Goal: Information Seeking & Learning: Compare options

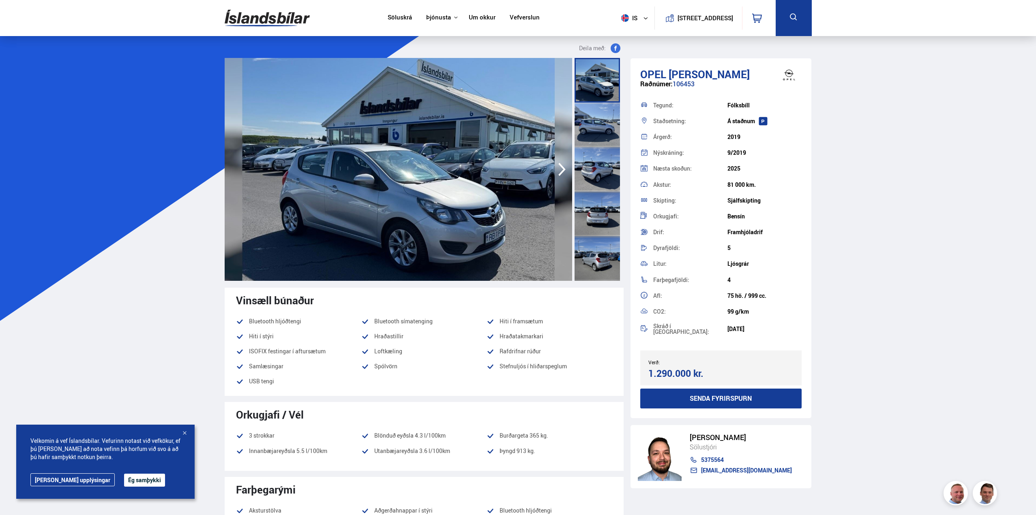
click at [398, 16] on link "Söluskrá" at bounding box center [400, 18] width 24 height 9
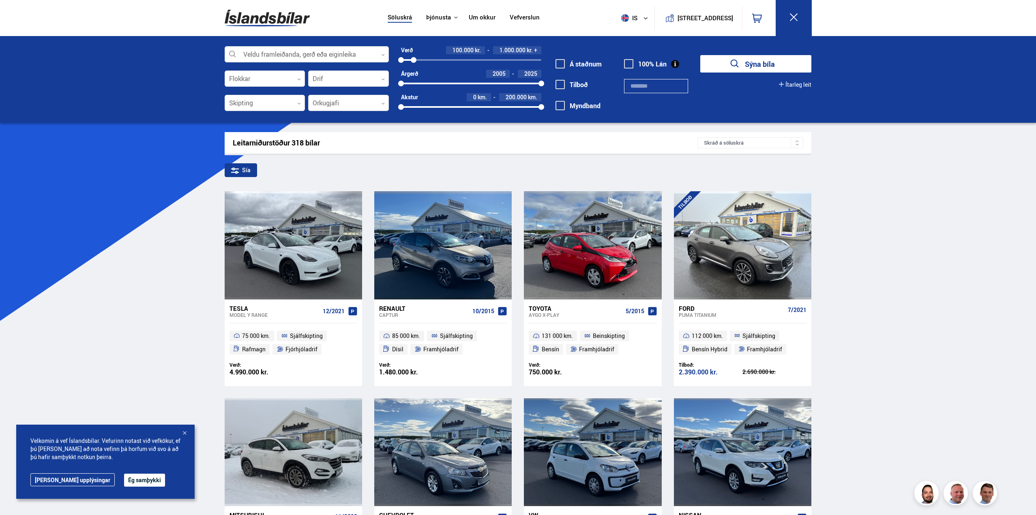
drag, startPoint x: 540, startPoint y: 59, endPoint x: 414, endPoint y: 58, distance: 126.5
click at [414, 58] on div at bounding box center [414, 60] width 6 height 6
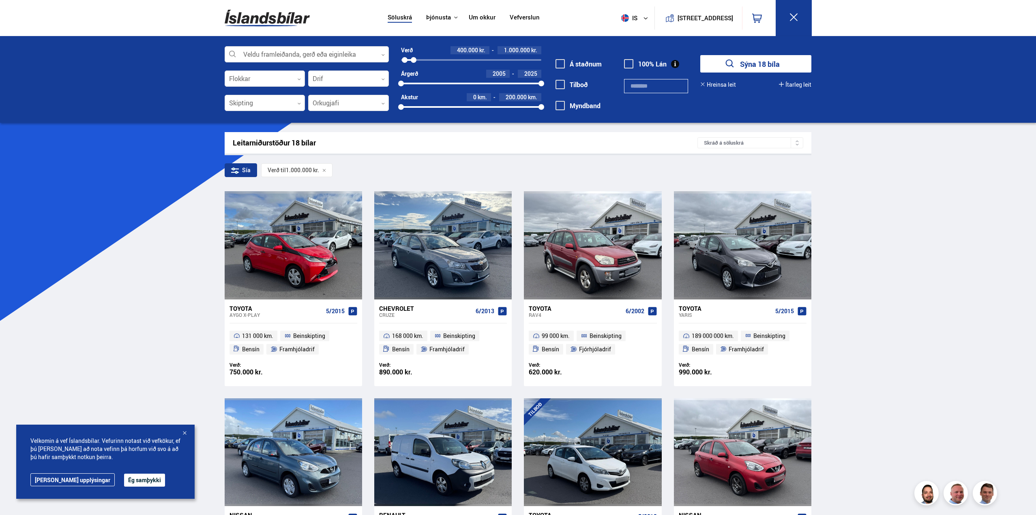
click at [405, 60] on div at bounding box center [405, 60] width 6 height 6
click at [560, 61] on span at bounding box center [560, 63] width 9 height 9
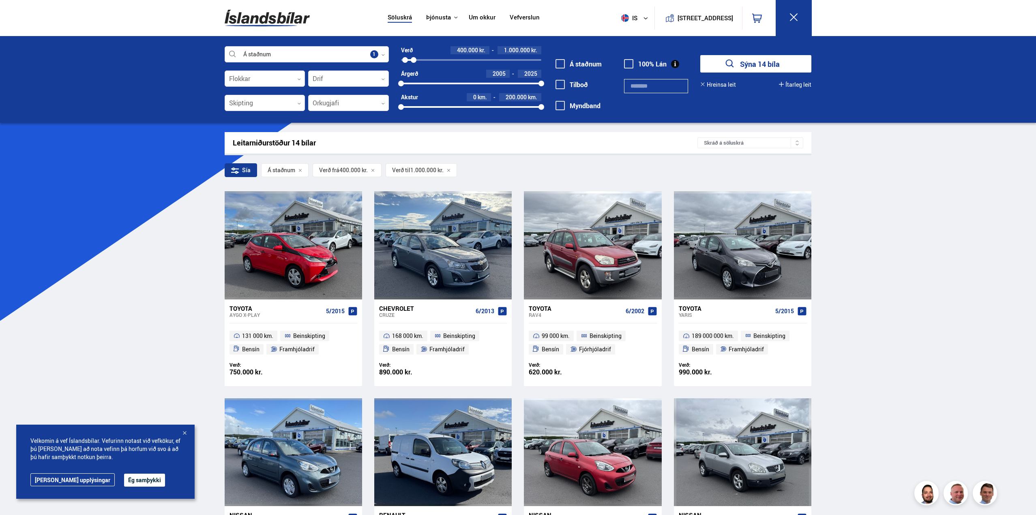
click at [558, 83] on span at bounding box center [560, 84] width 9 height 9
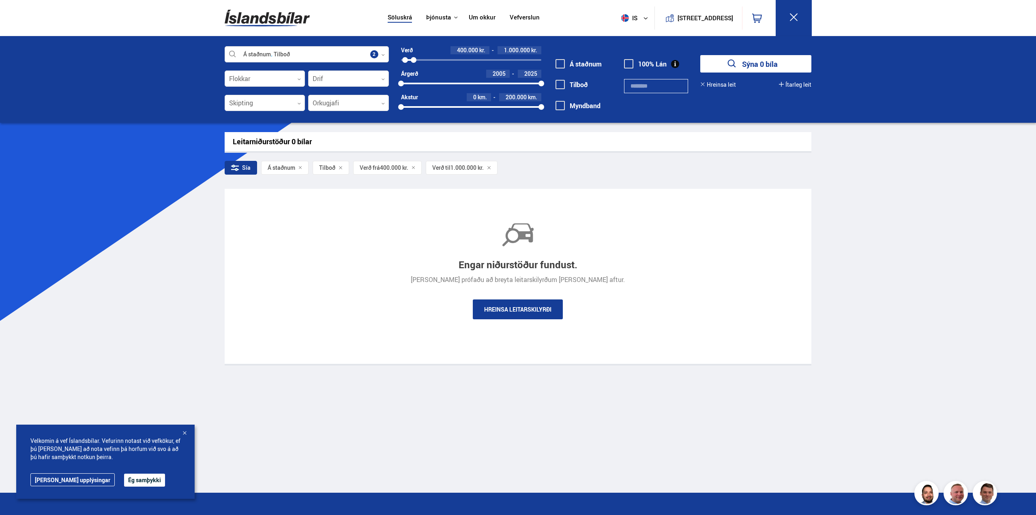
click at [560, 85] on span at bounding box center [560, 84] width 9 height 9
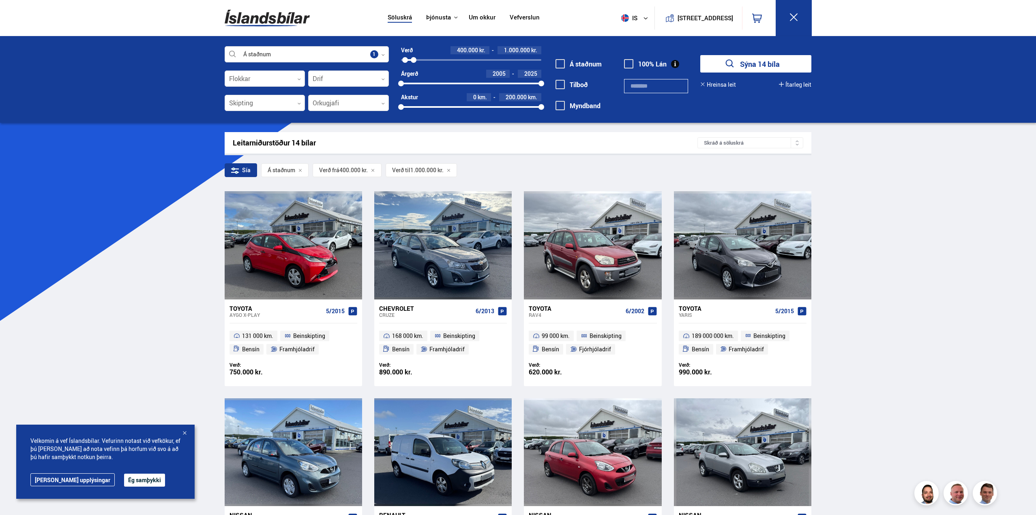
click at [558, 67] on span at bounding box center [560, 63] width 9 height 9
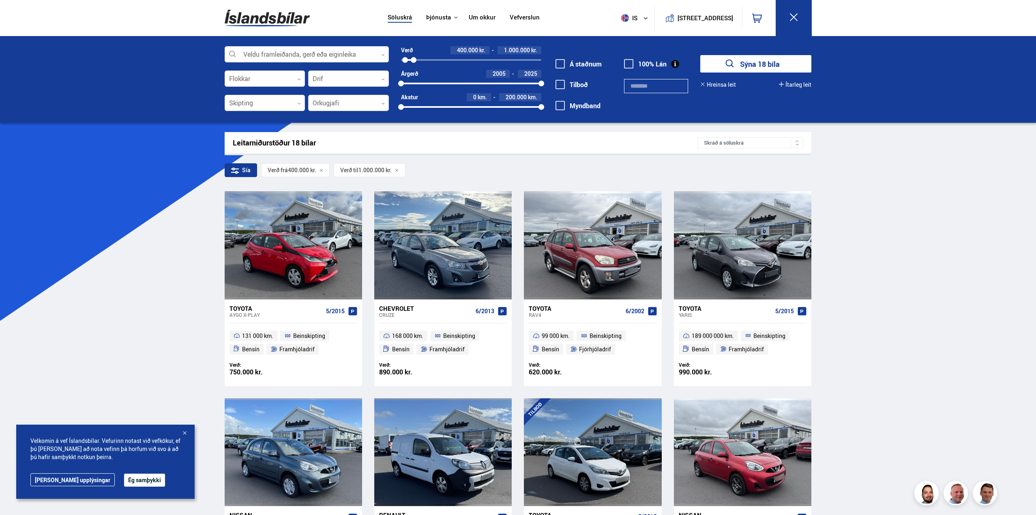
click at [734, 66] on icon "submit" at bounding box center [730, 64] width 12 height 12
click at [417, 62] on div at bounding box center [417, 60] width 6 height 6
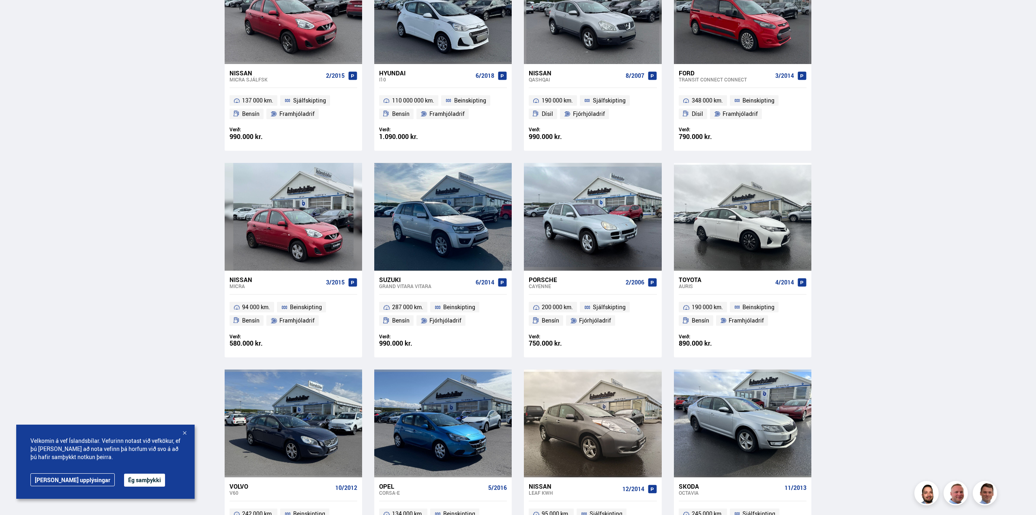
scroll to position [608, 0]
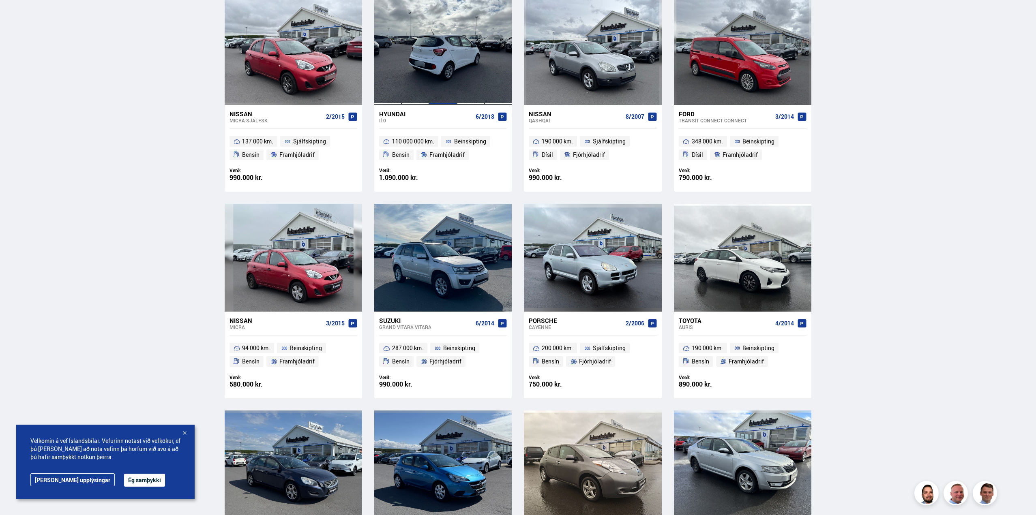
click at [449, 57] on div at bounding box center [443, 51] width 28 height 108
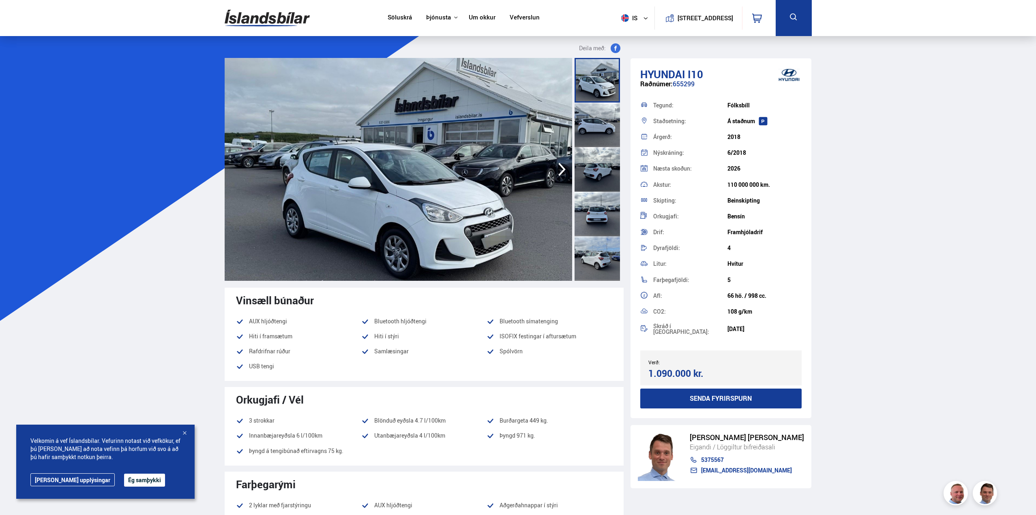
click at [561, 173] on icon "button" at bounding box center [561, 169] width 7 height 13
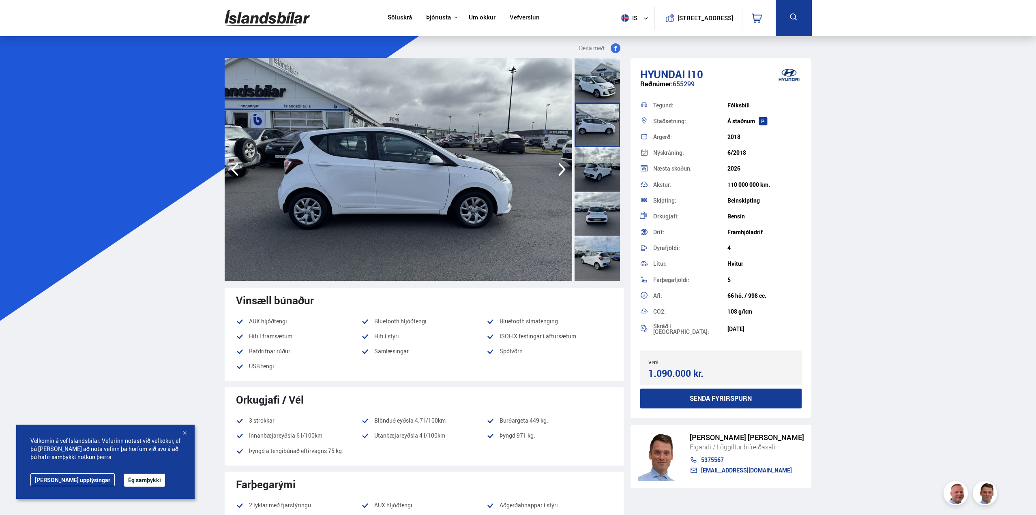
click at [561, 173] on icon "button" at bounding box center [561, 169] width 7 height 13
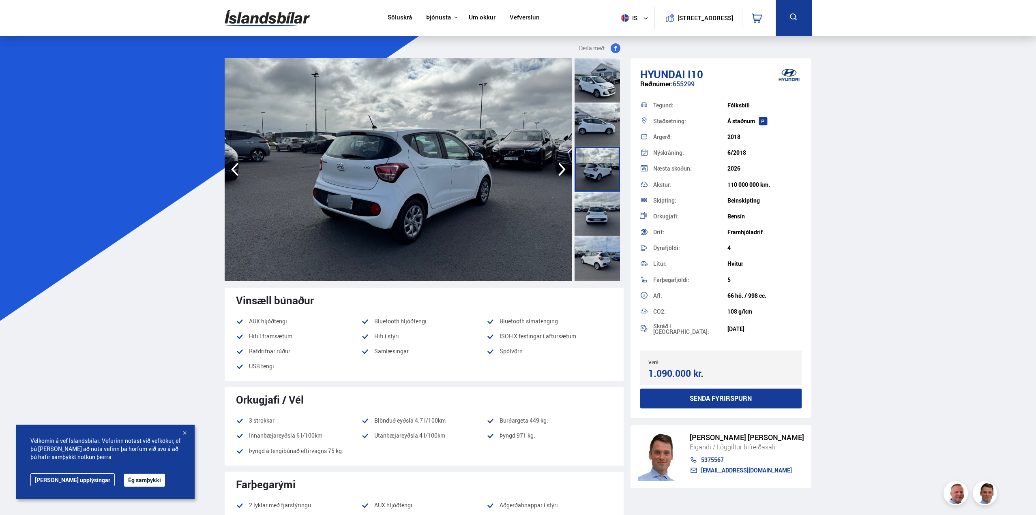
click at [561, 173] on icon "button" at bounding box center [561, 169] width 7 height 13
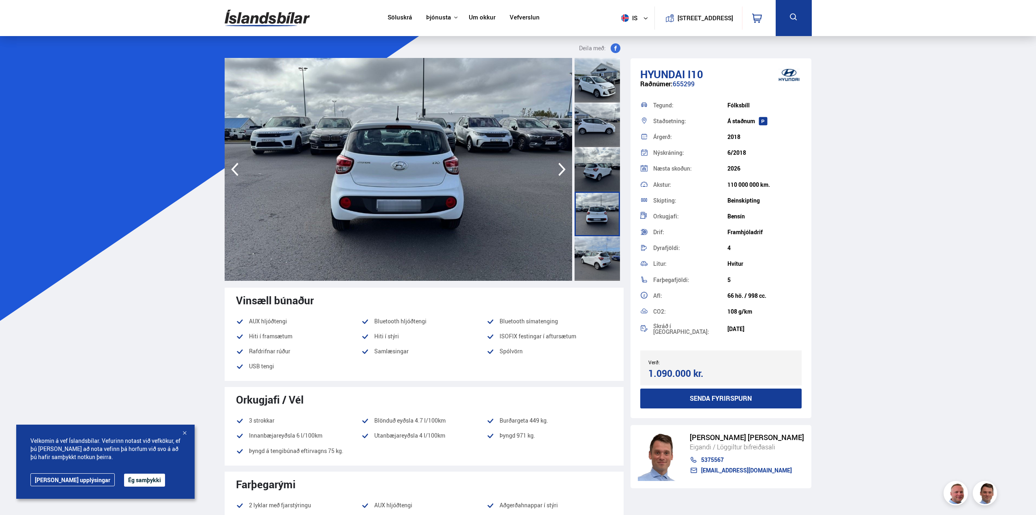
click at [561, 173] on icon "button" at bounding box center [561, 169] width 7 height 13
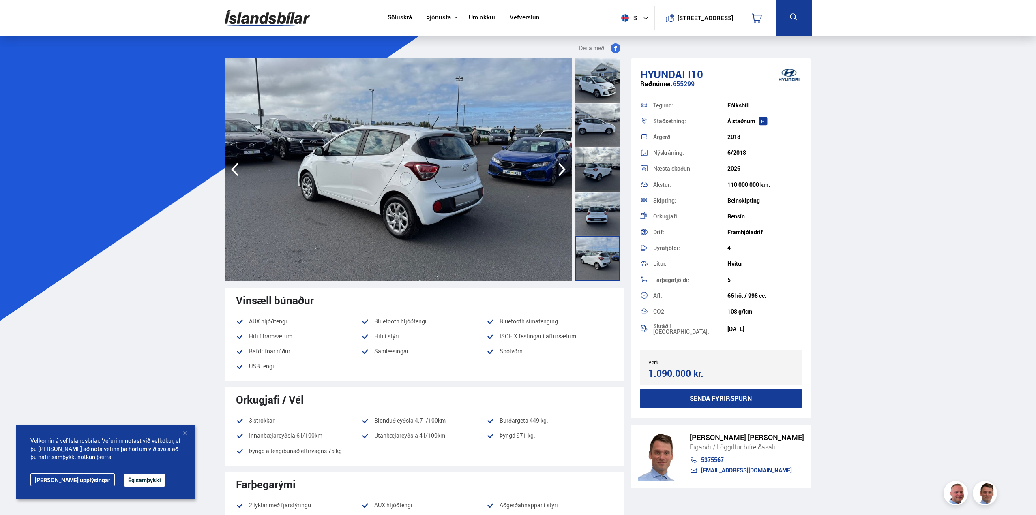
click at [561, 173] on icon "button" at bounding box center [561, 169] width 7 height 13
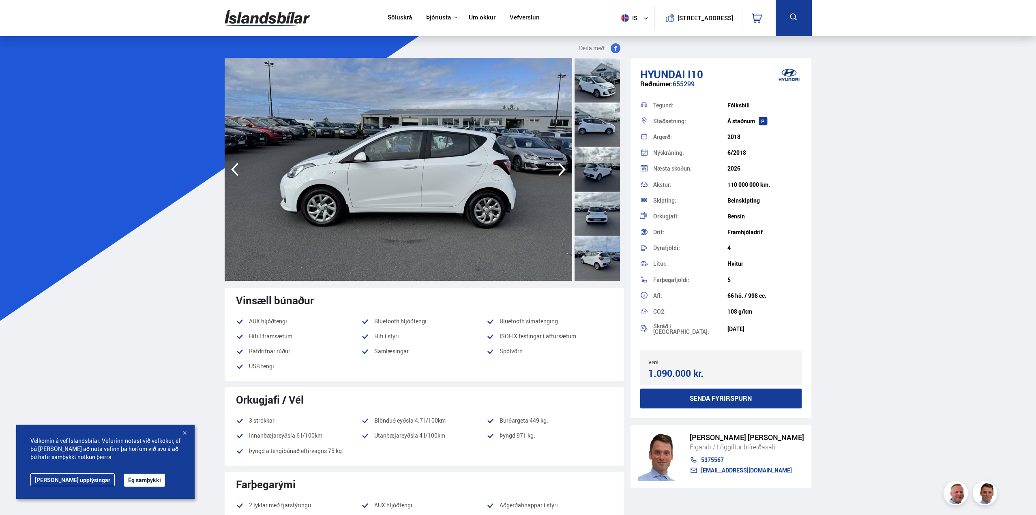
click at [567, 171] on icon "button" at bounding box center [562, 169] width 16 height 19
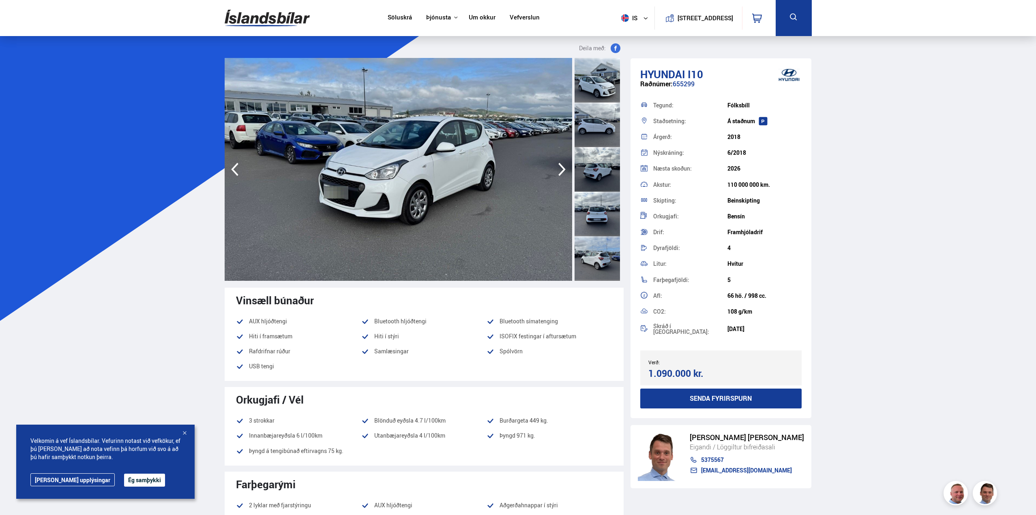
click at [567, 171] on icon "button" at bounding box center [562, 169] width 16 height 19
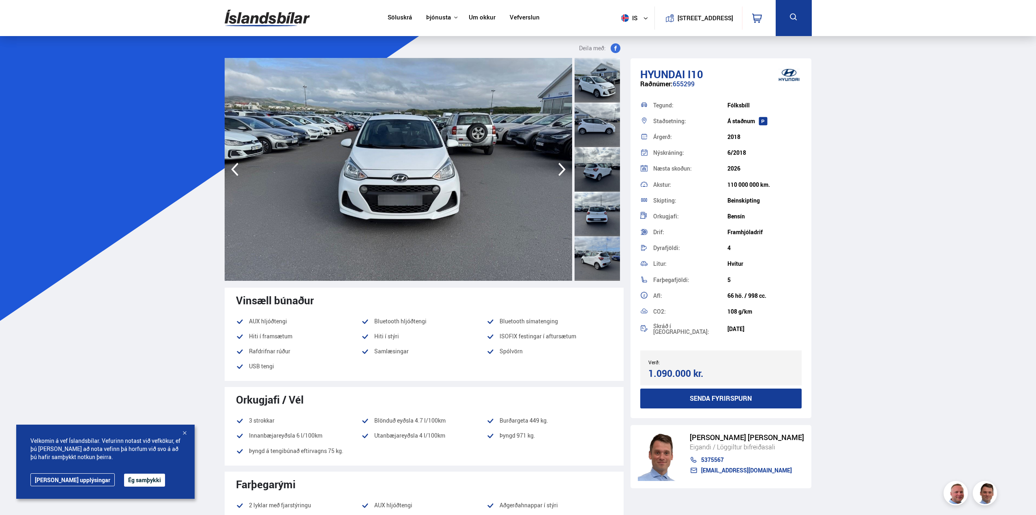
click at [567, 171] on icon "button" at bounding box center [562, 169] width 16 height 19
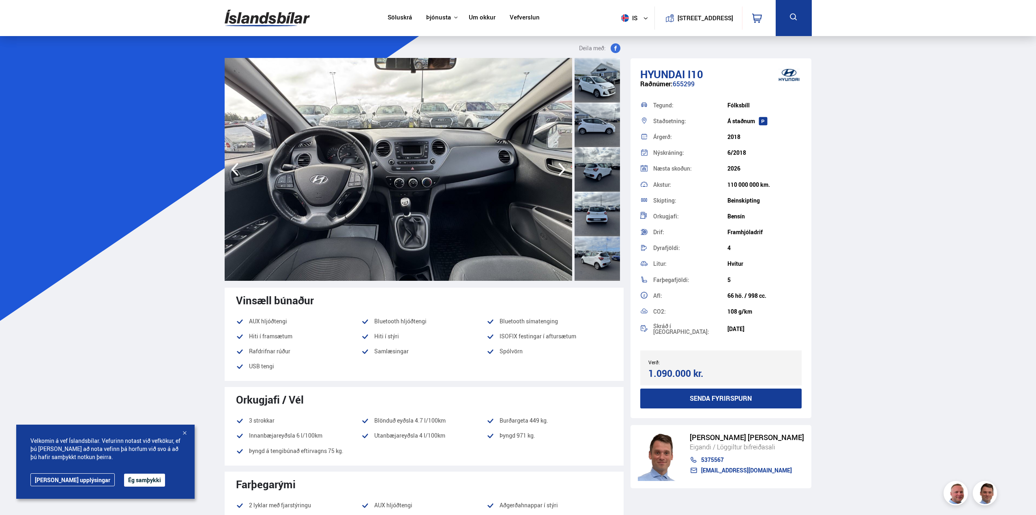
click at [567, 171] on icon "button" at bounding box center [562, 169] width 16 height 19
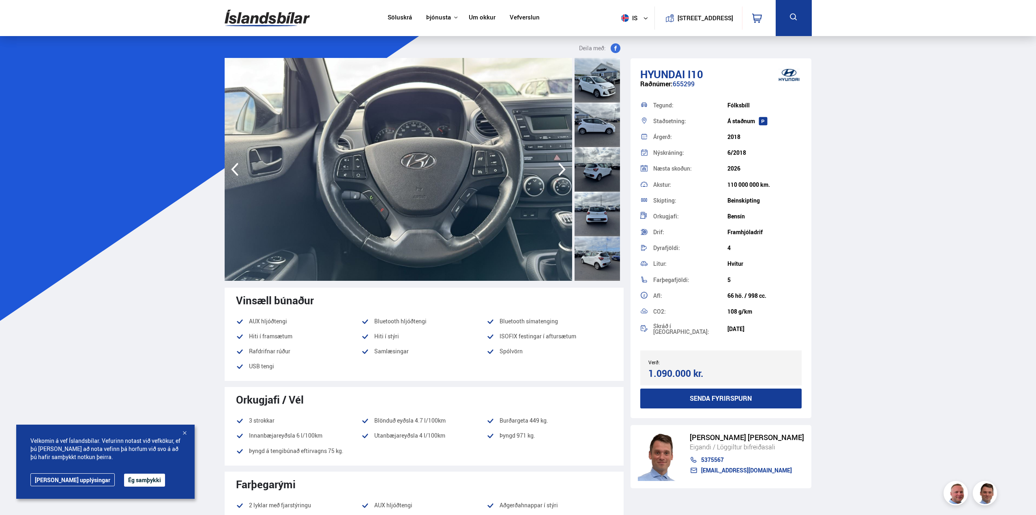
click at [558, 172] on icon "button" at bounding box center [562, 169] width 16 height 19
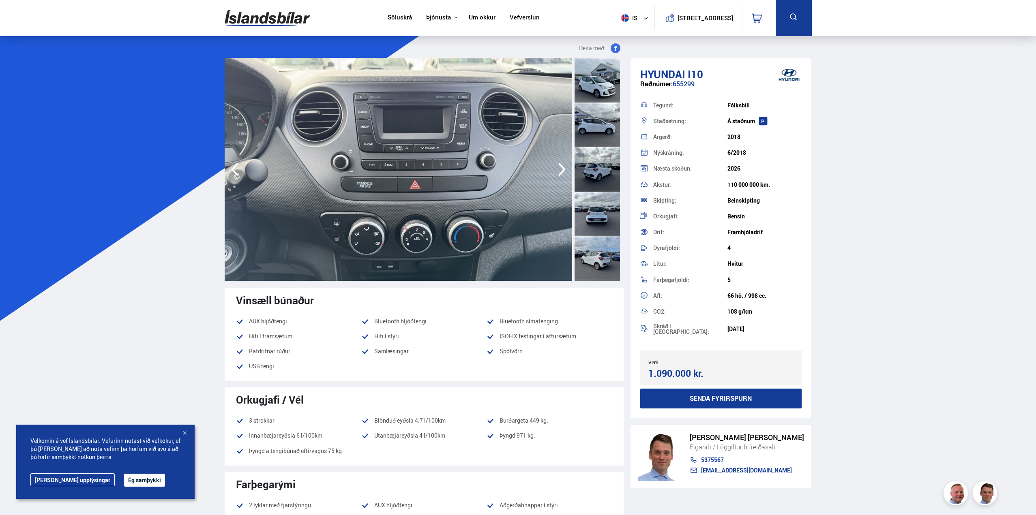
click at [558, 172] on icon "button" at bounding box center [562, 169] width 16 height 19
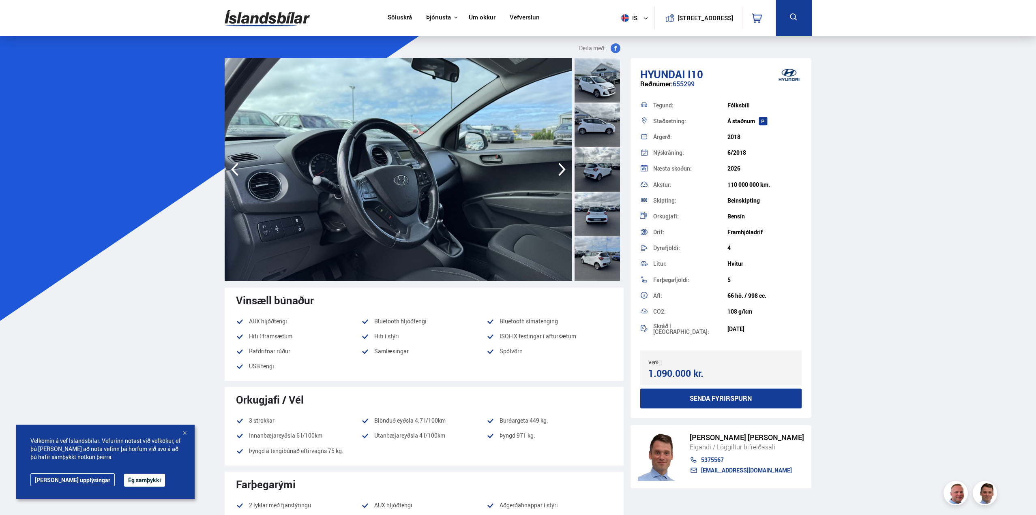
click at [557, 170] on icon "button" at bounding box center [562, 169] width 16 height 19
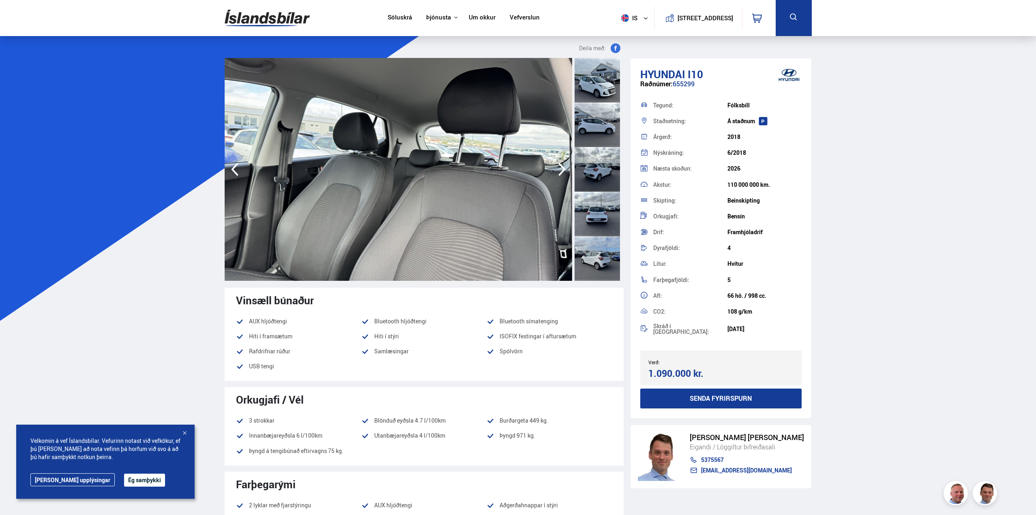
click at [562, 170] on icon "button" at bounding box center [562, 169] width 16 height 19
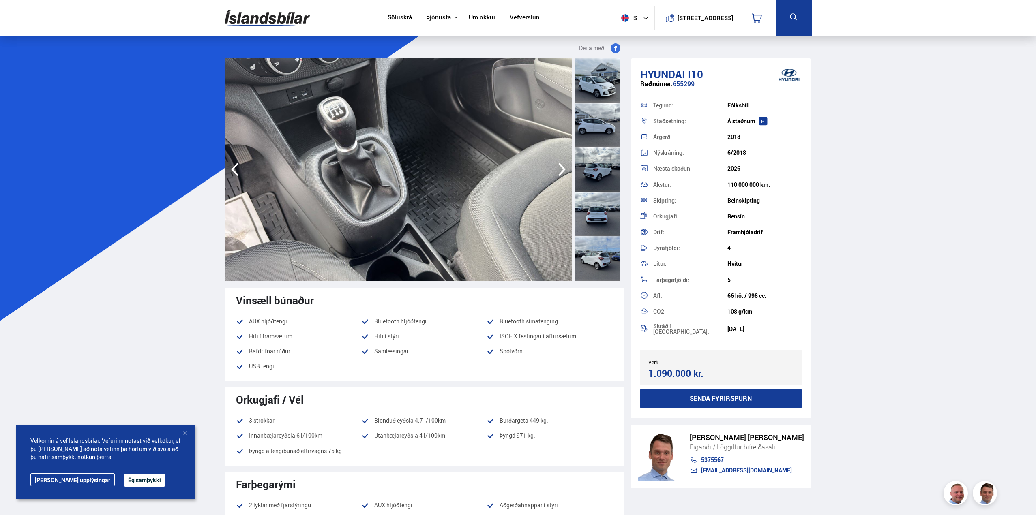
click at [561, 170] on icon "button" at bounding box center [562, 169] width 16 height 19
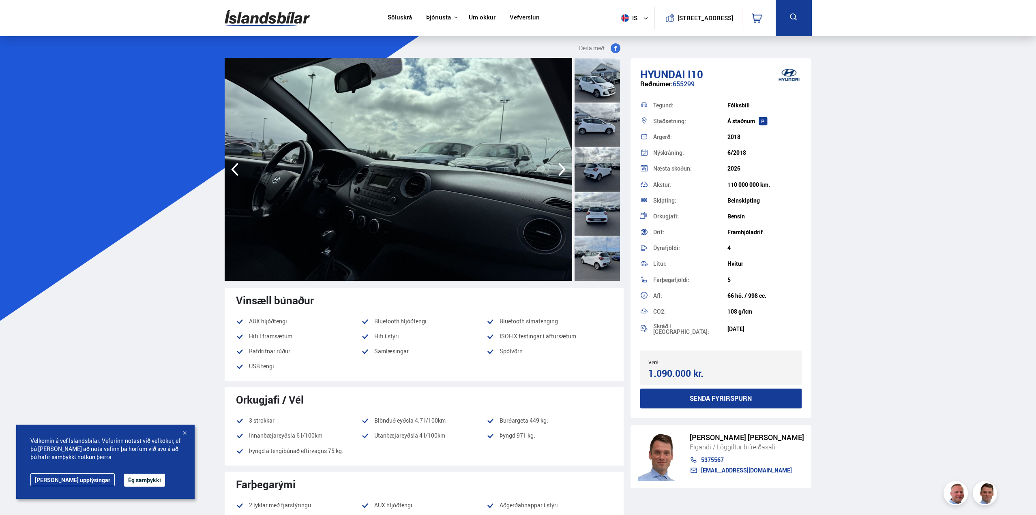
click at [560, 170] on icon "button" at bounding box center [562, 169] width 16 height 19
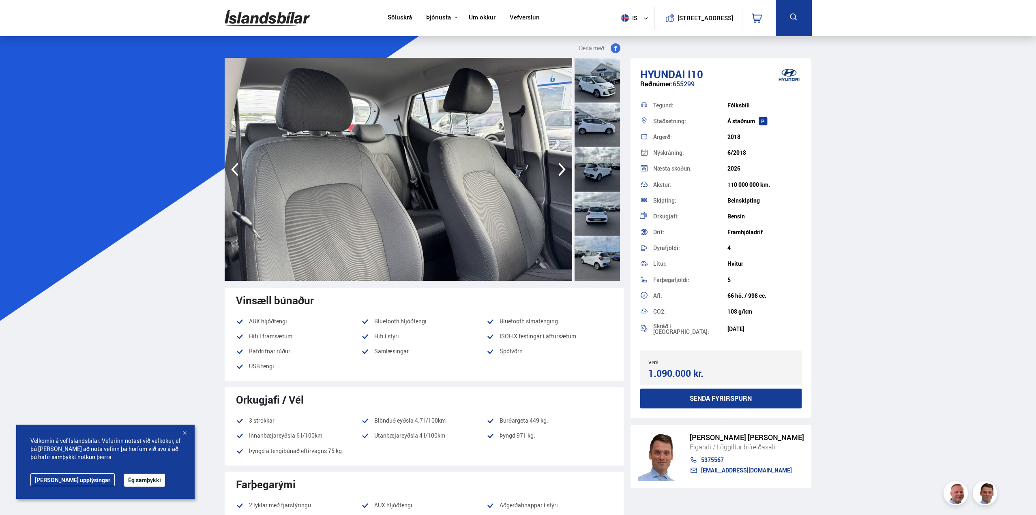
click at [594, 182] on div at bounding box center [597, 169] width 45 height 45
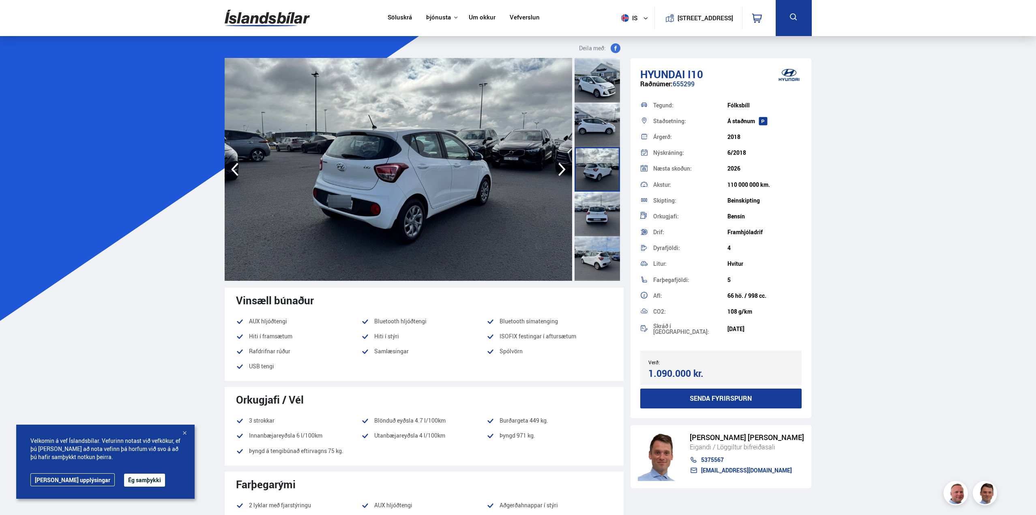
click at [600, 212] on div at bounding box center [597, 214] width 45 height 45
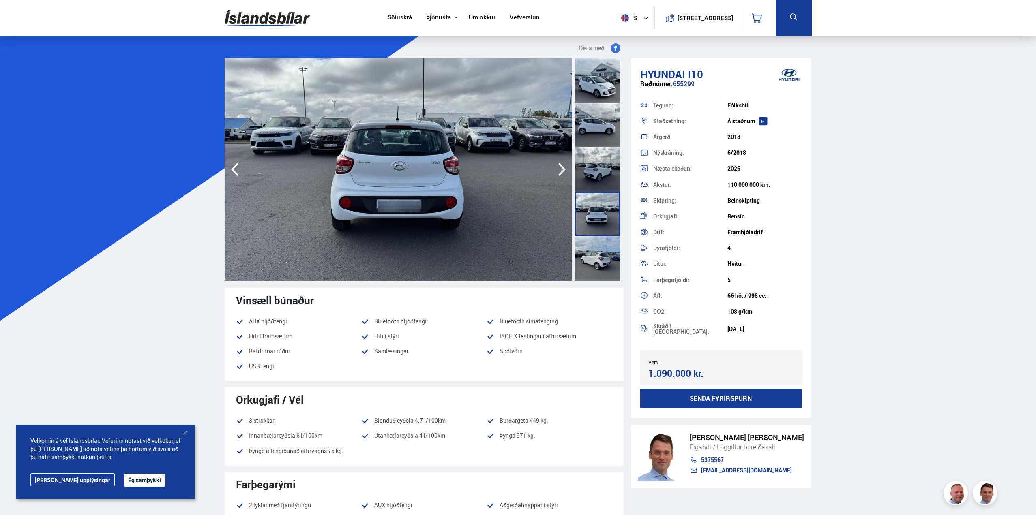
click at [603, 234] on div at bounding box center [597, 214] width 45 height 45
click at [607, 267] on div at bounding box center [597, 258] width 45 height 45
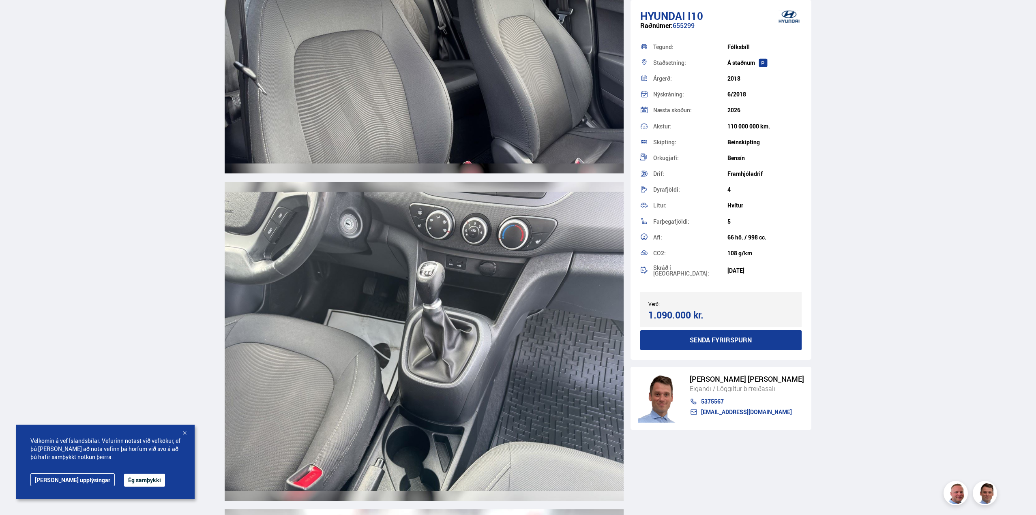
scroll to position [5800, 0]
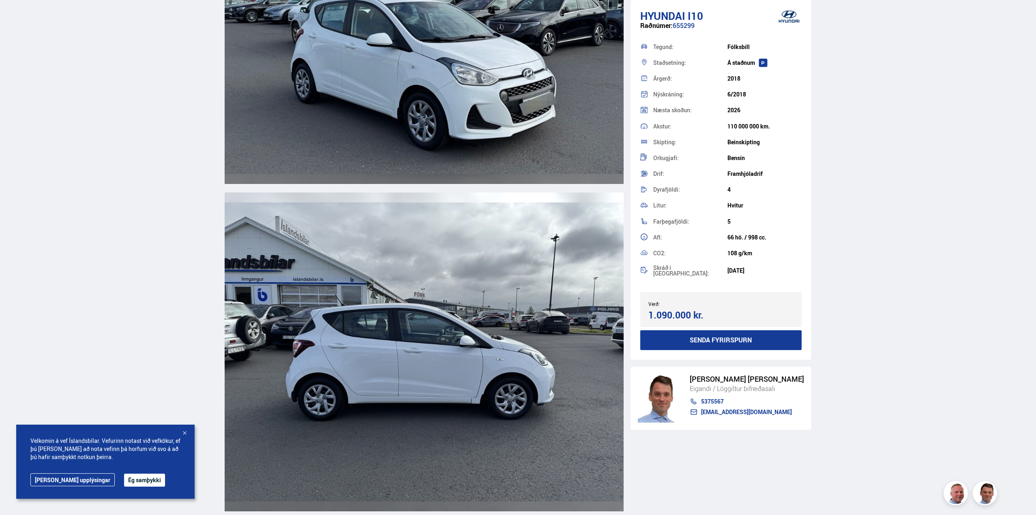
scroll to position [0, 0]
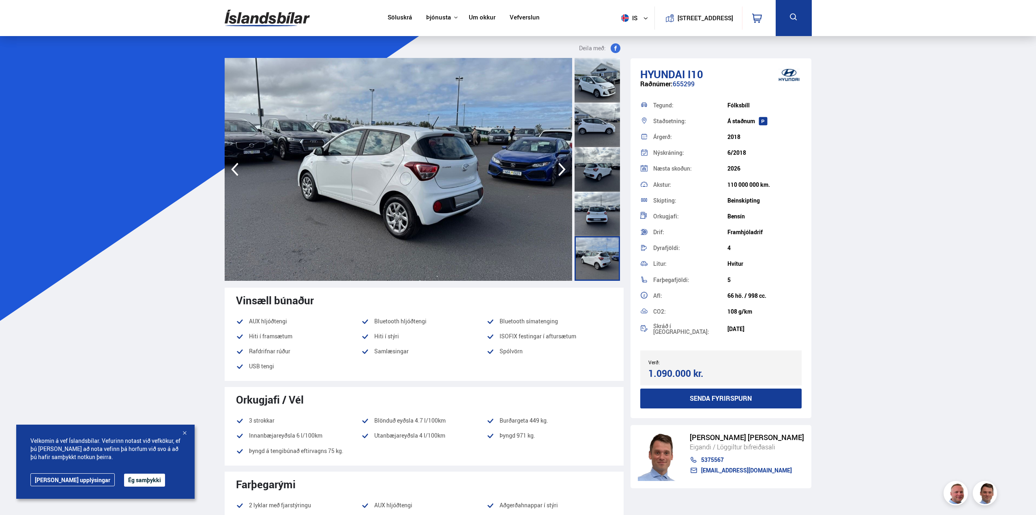
click at [564, 171] on icon "button" at bounding box center [561, 169] width 7 height 13
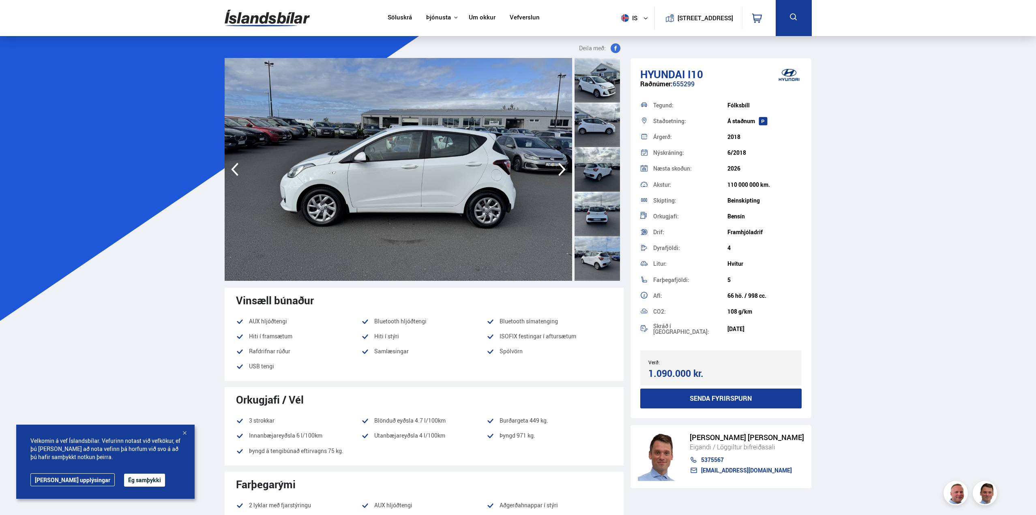
click at [564, 171] on icon "button" at bounding box center [561, 169] width 7 height 13
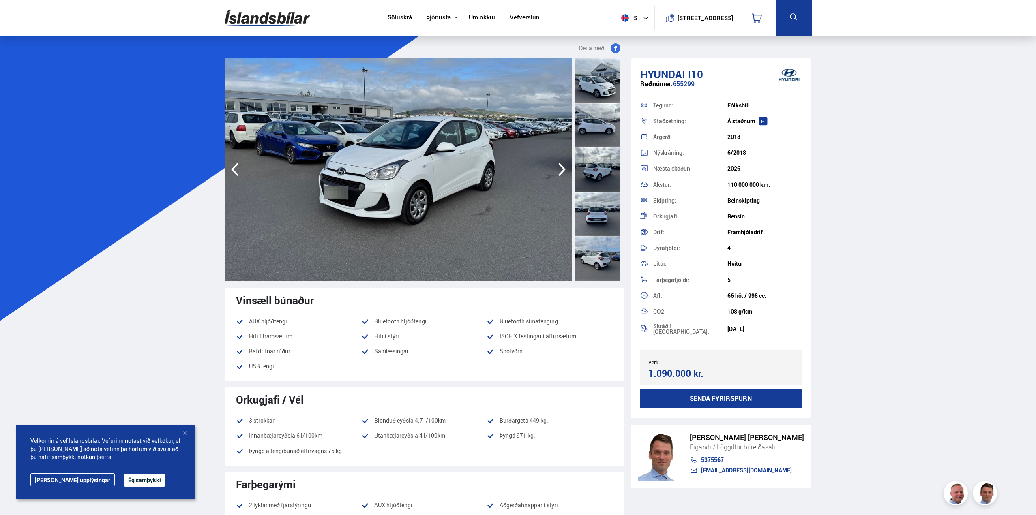
click at [564, 171] on icon "button" at bounding box center [561, 169] width 7 height 13
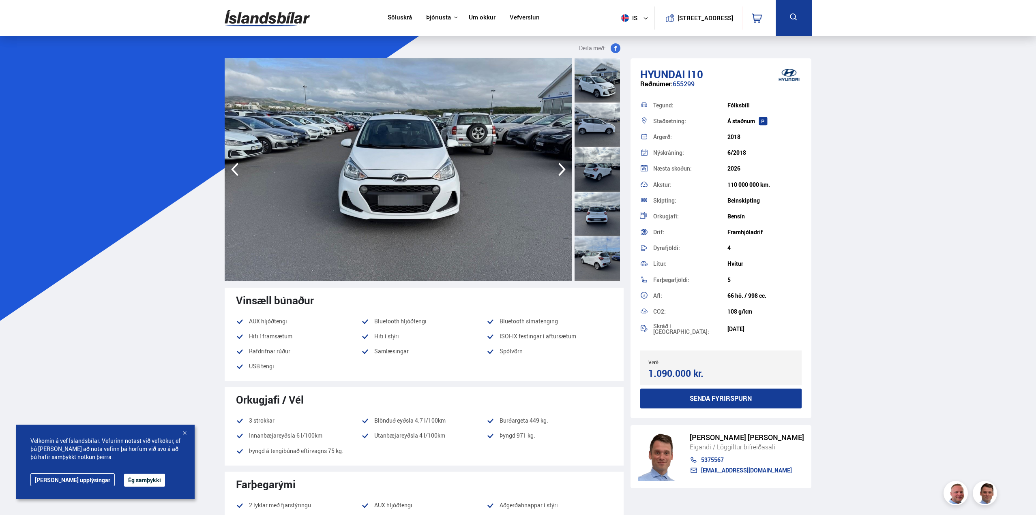
click at [564, 171] on icon "button" at bounding box center [561, 169] width 7 height 13
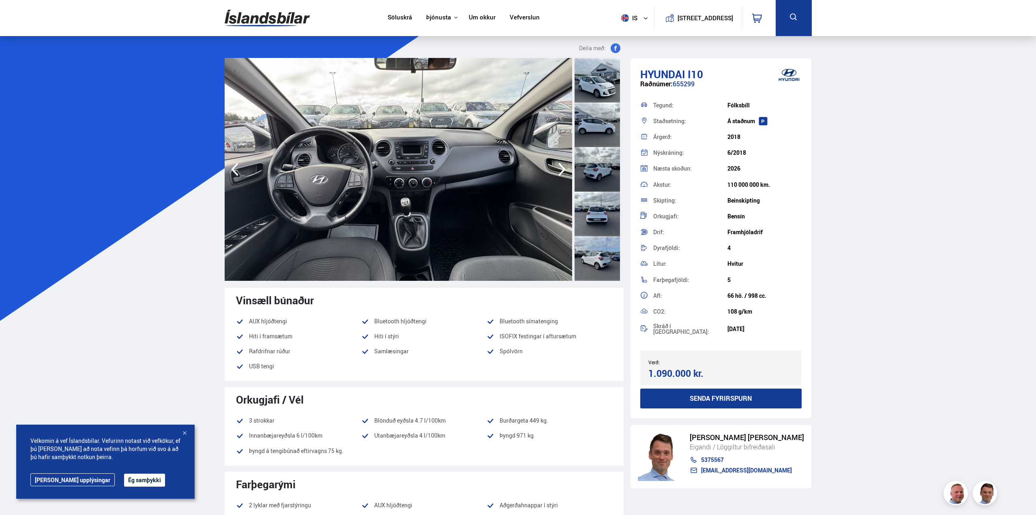
click at [564, 171] on icon "button" at bounding box center [561, 169] width 7 height 13
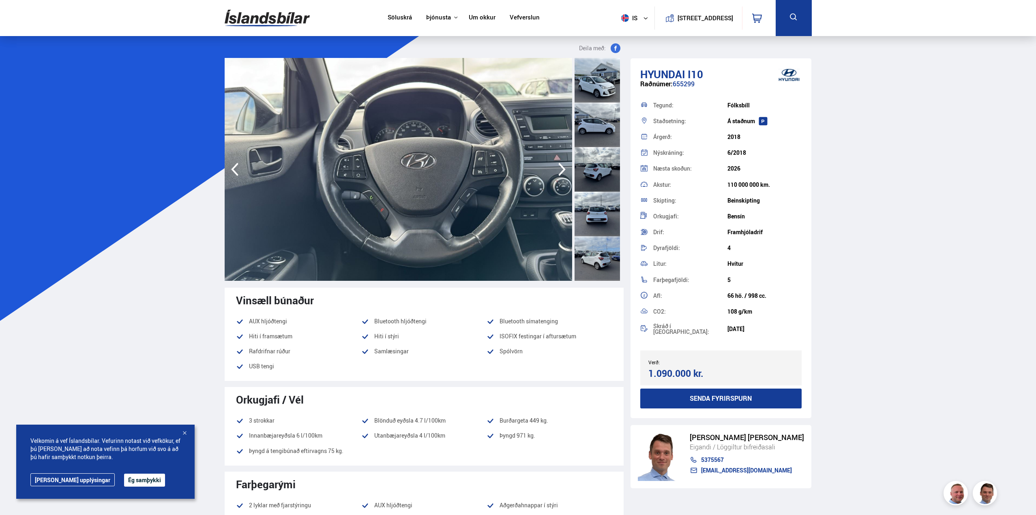
click at [564, 171] on icon "button" at bounding box center [561, 169] width 7 height 13
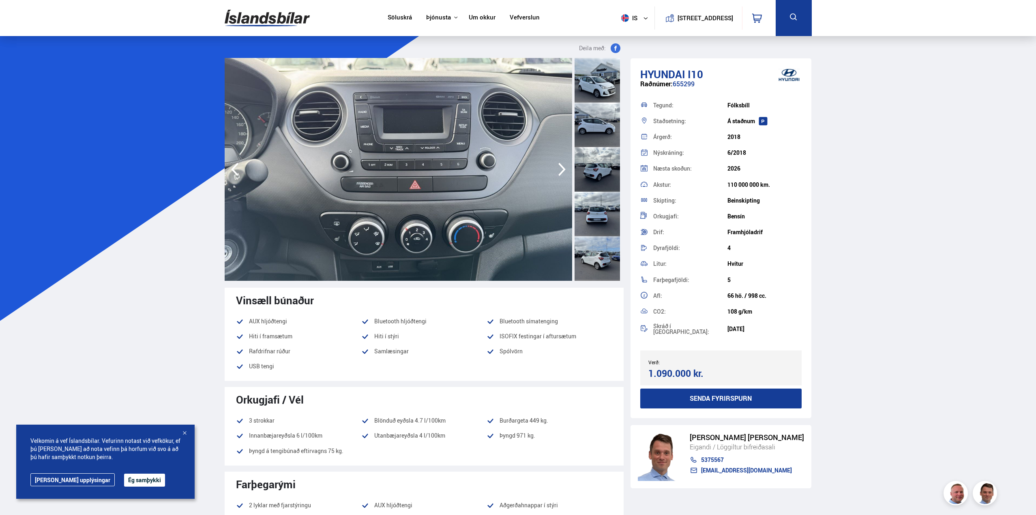
click at [564, 171] on icon "button" at bounding box center [561, 169] width 7 height 13
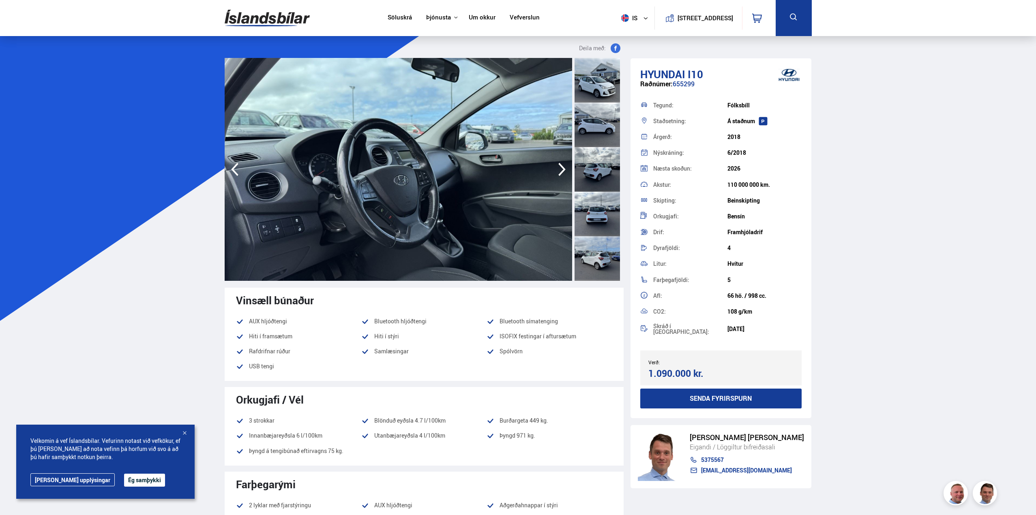
click at [563, 171] on icon "button" at bounding box center [561, 169] width 7 height 13
